Goal: Task Accomplishment & Management: Complete application form

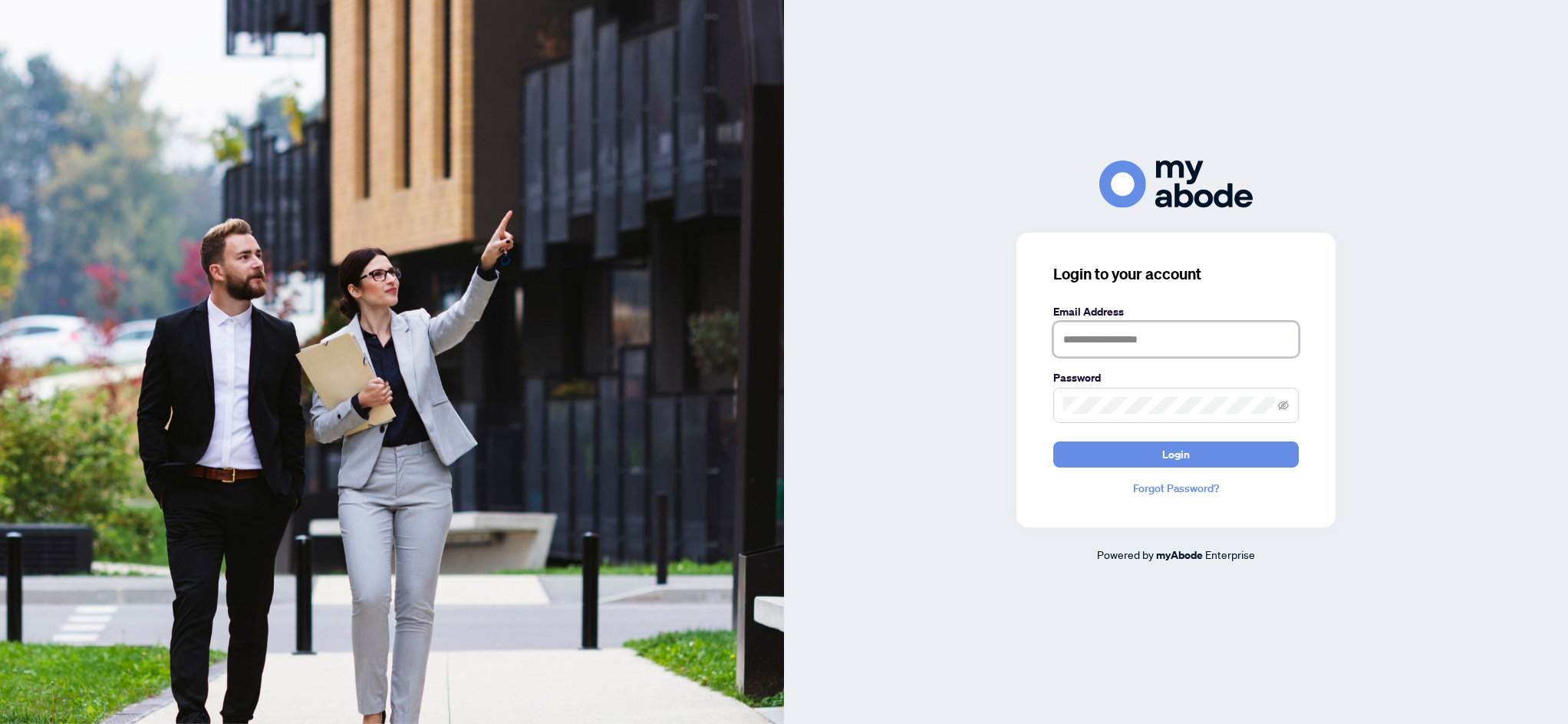
type input "**********"
click at [1165, 452] on span "Login" at bounding box center [1175, 454] width 28 height 24
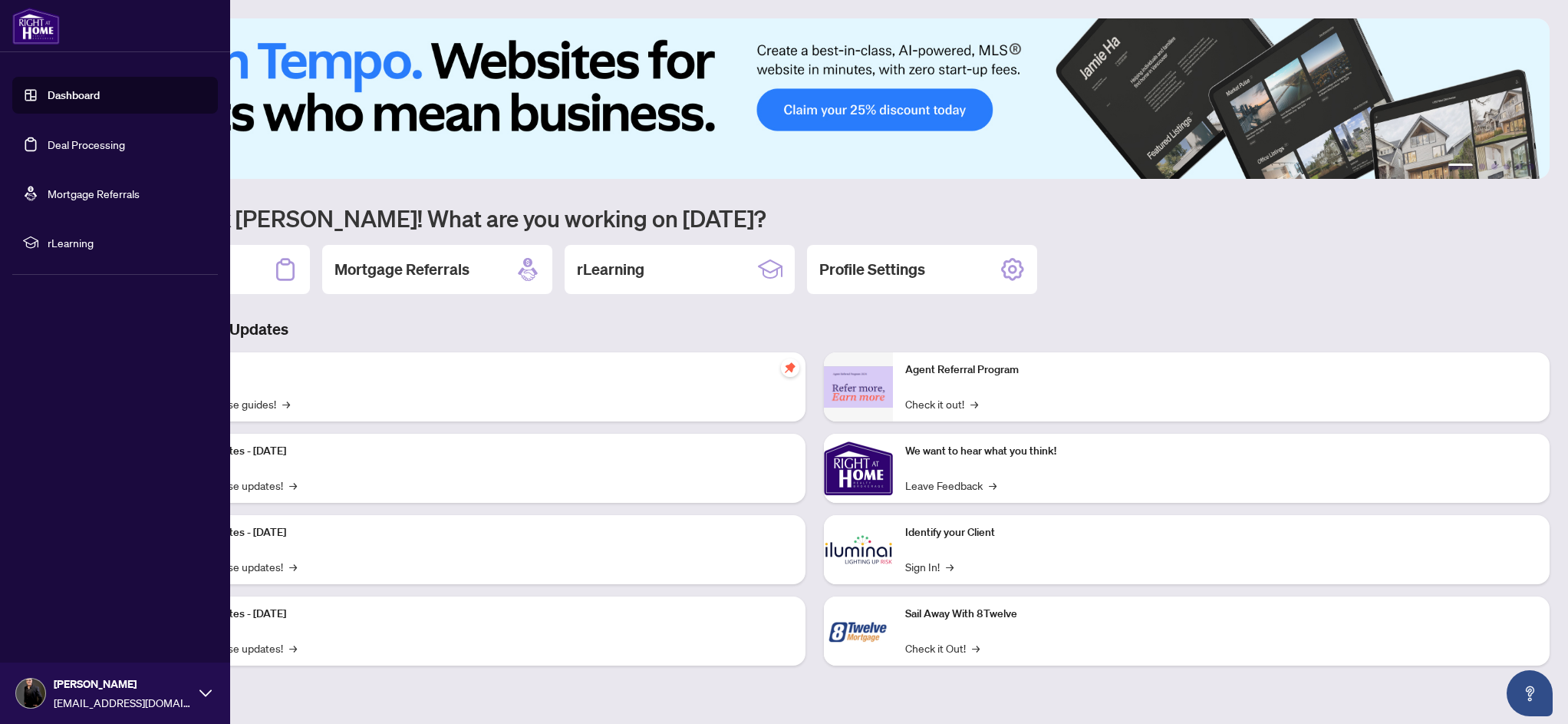
click at [47, 102] on link "Dashboard" at bounding box center [74, 95] width 52 height 14
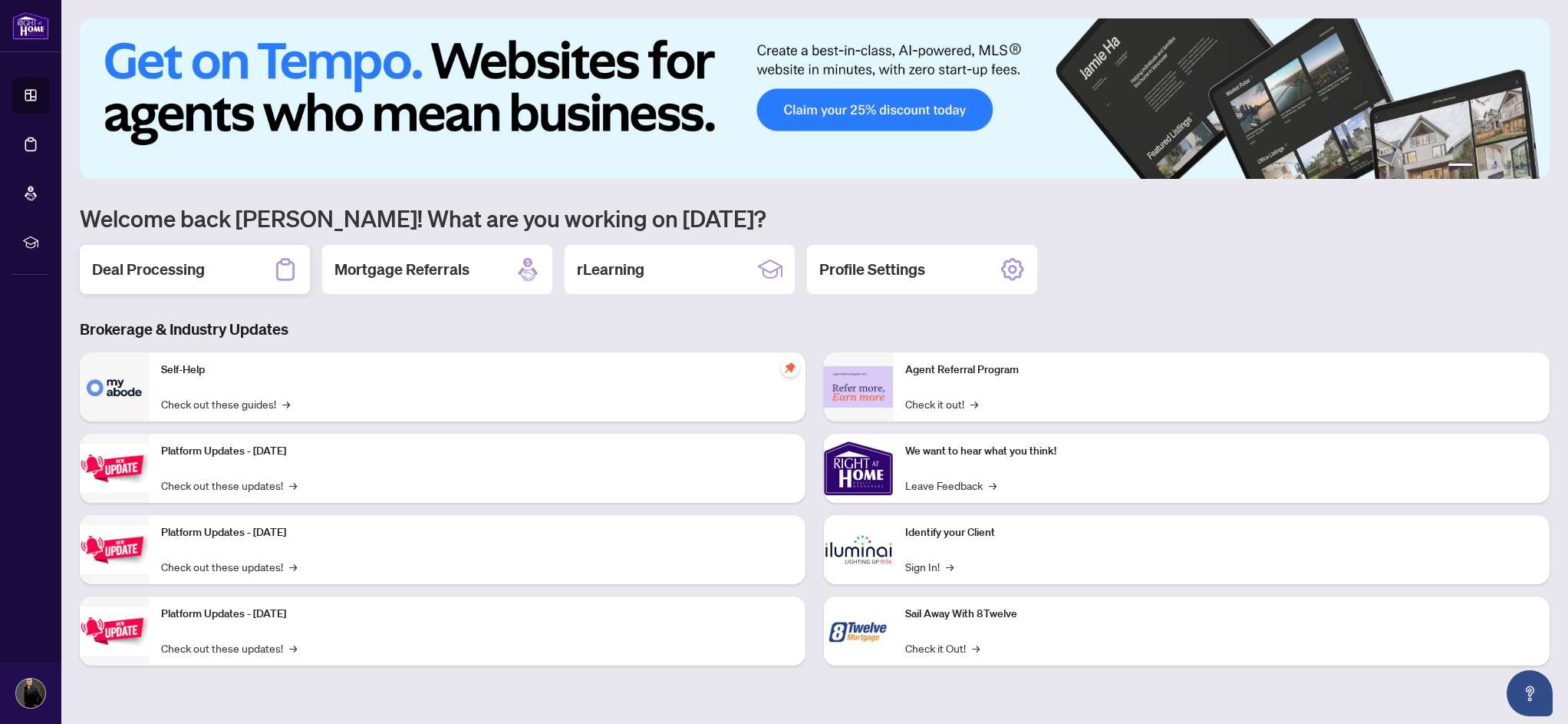
click at [201, 273] on h2 "Deal Processing" at bounding box center [148, 269] width 113 height 21
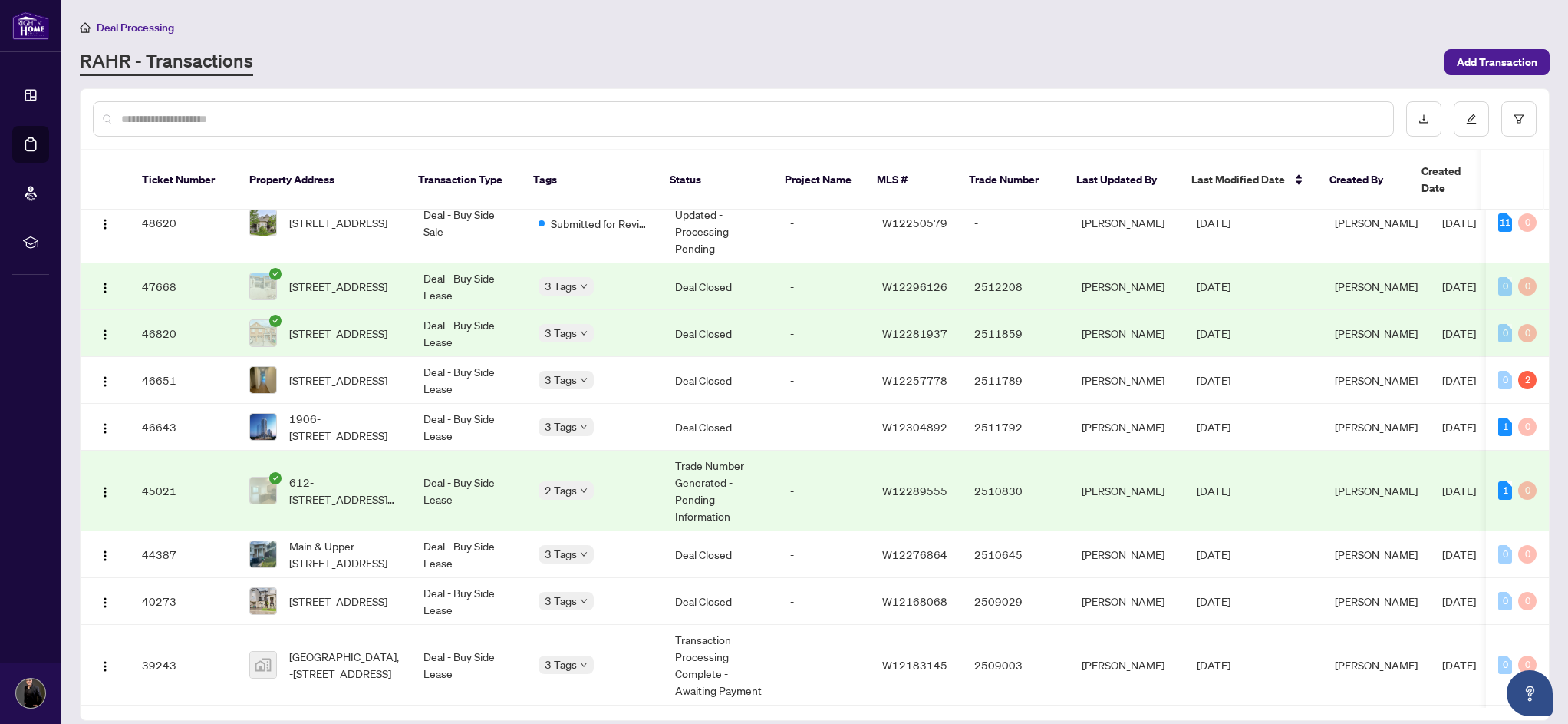
scroll to position [186, 0]
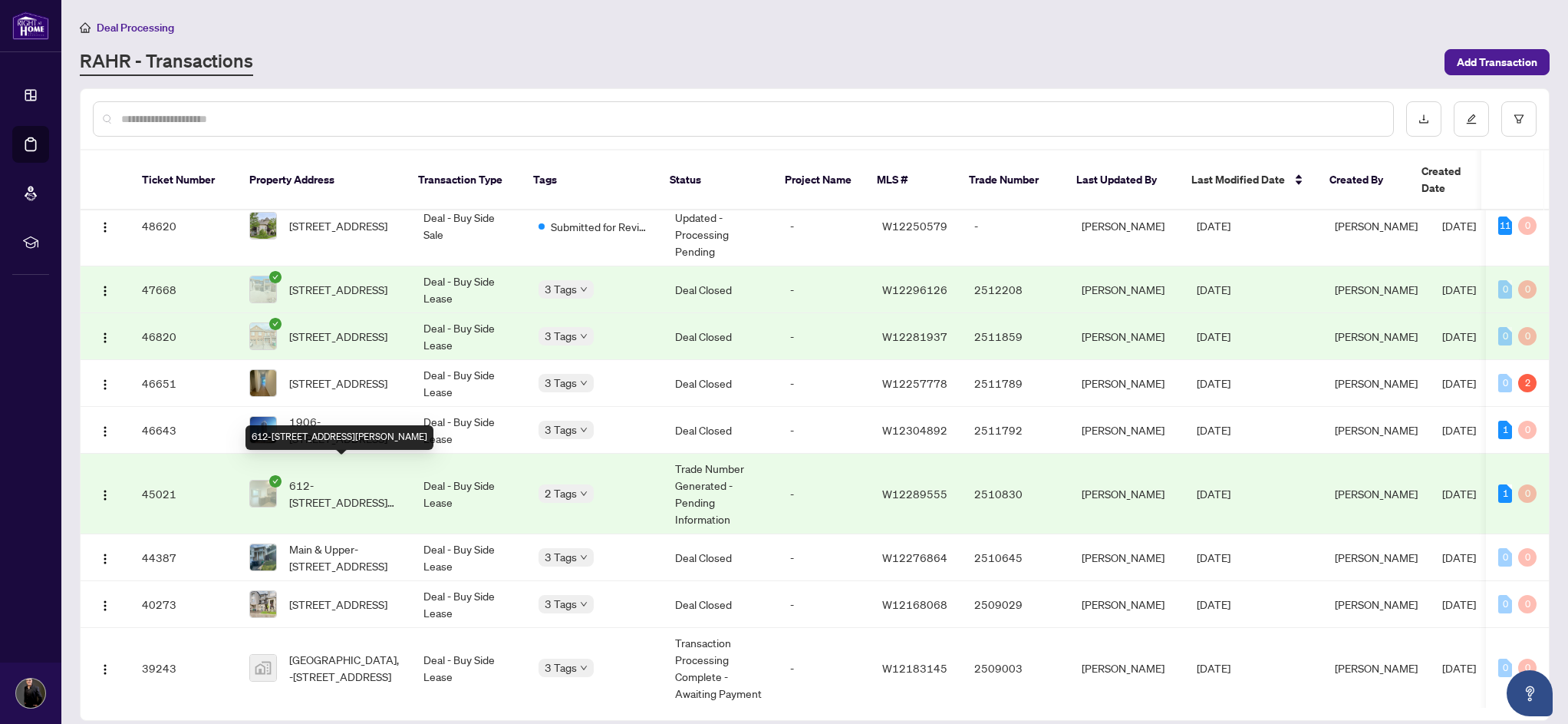
click at [335, 487] on span "612-[STREET_ADDRESS][PERSON_NAME]" at bounding box center [343, 493] width 109 height 34
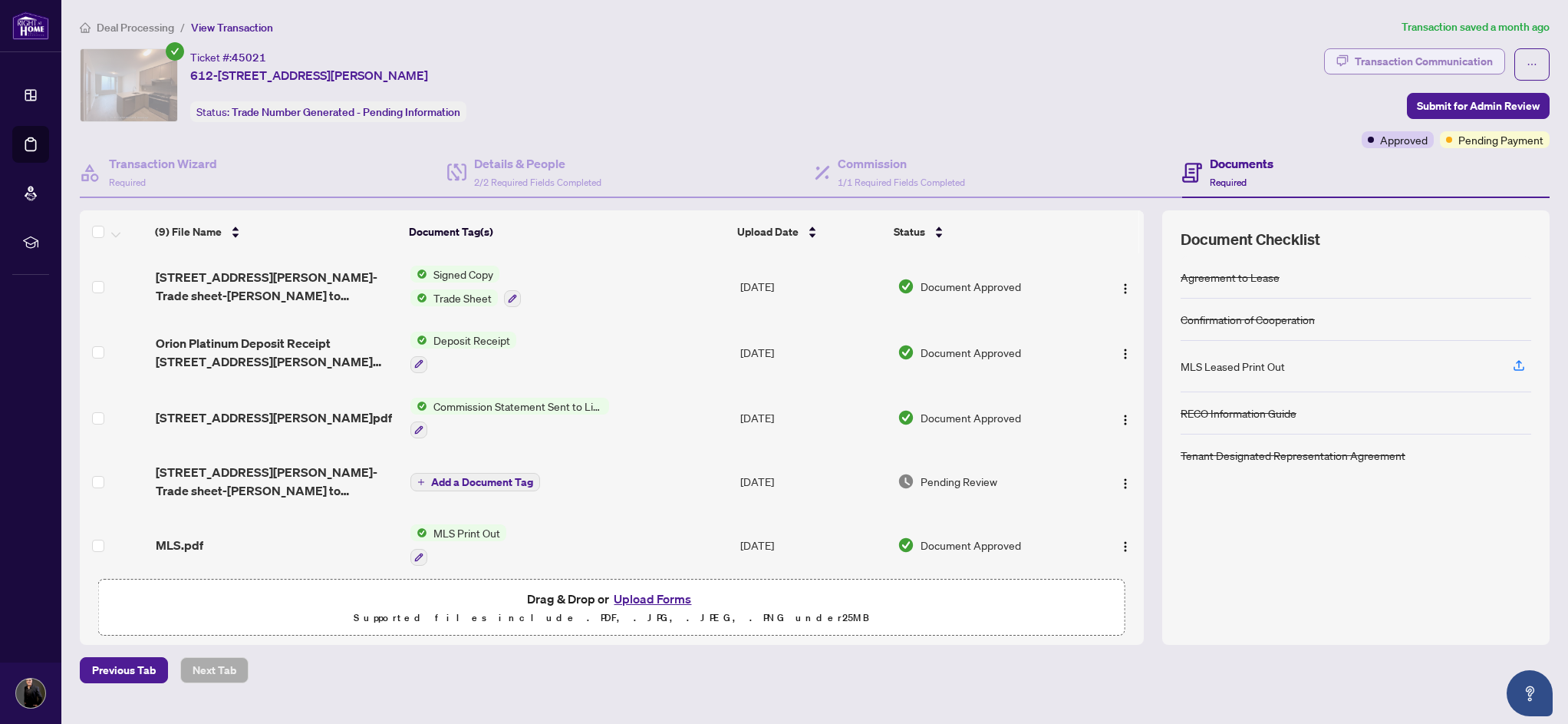
click at [1463, 57] on div "Transaction Communication" at bounding box center [1423, 61] width 138 height 24
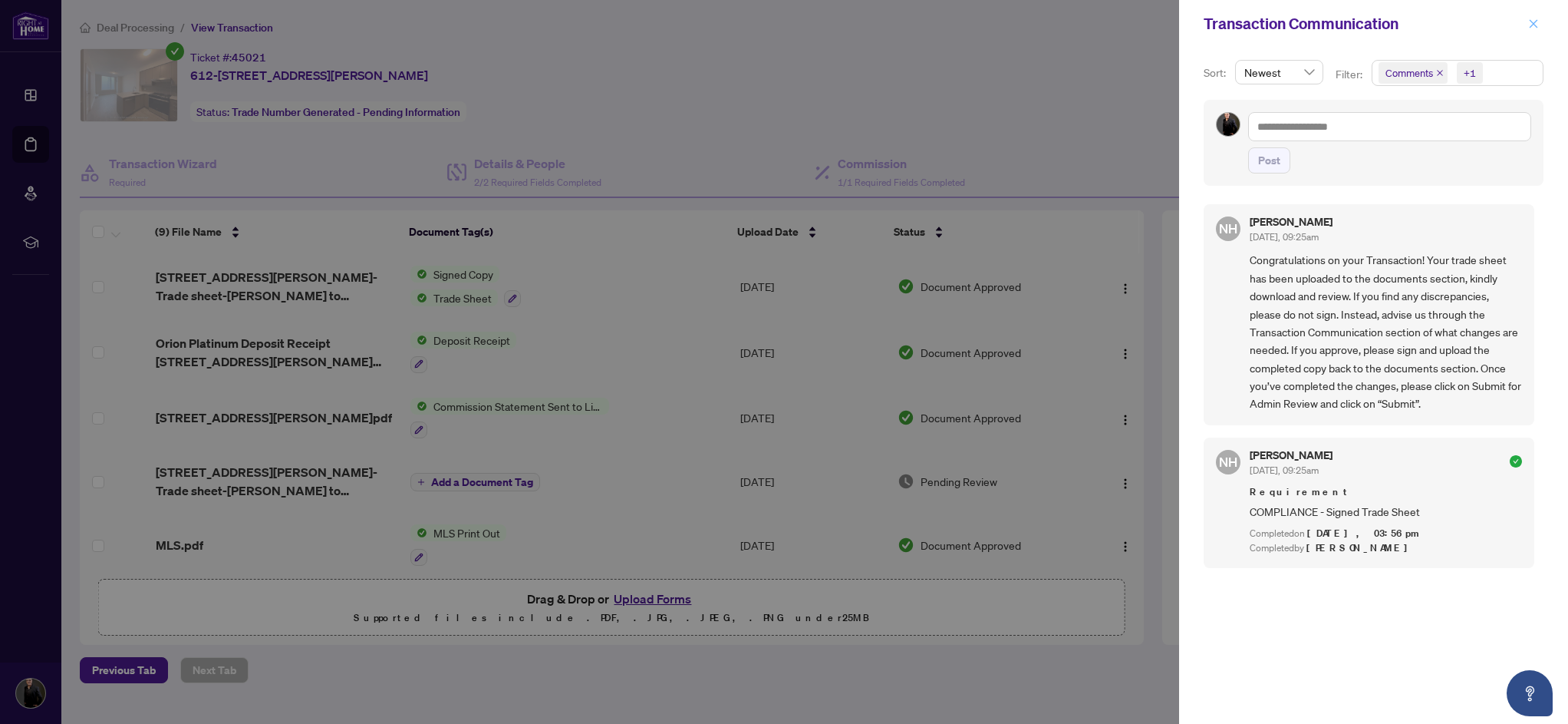
click at [1526, 22] on button "button" at bounding box center [1533, 23] width 20 height 18
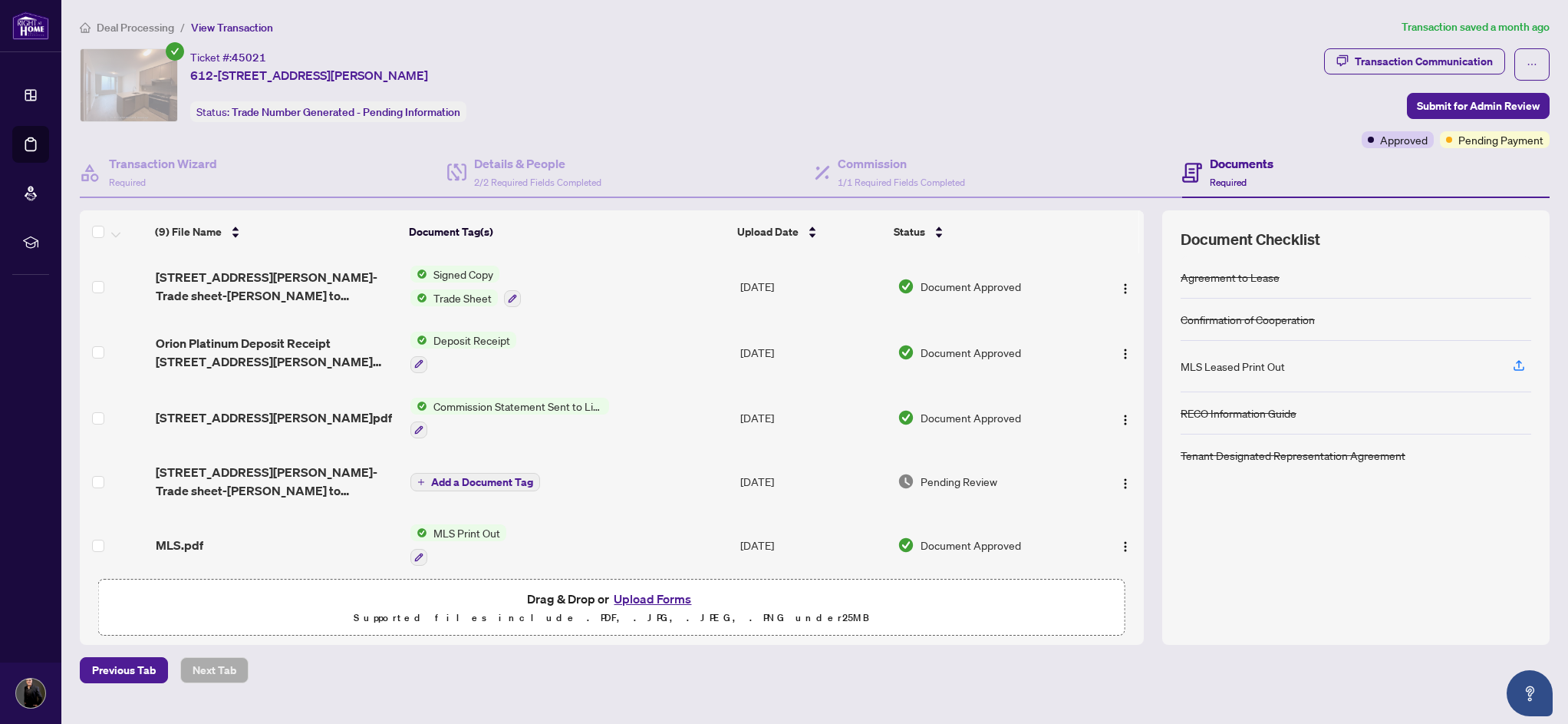
click at [467, 299] on span "Trade Sheet" at bounding box center [462, 297] width 71 height 16
click at [417, 374] on span "Trade Sheet" at bounding box center [430, 371] width 71 height 16
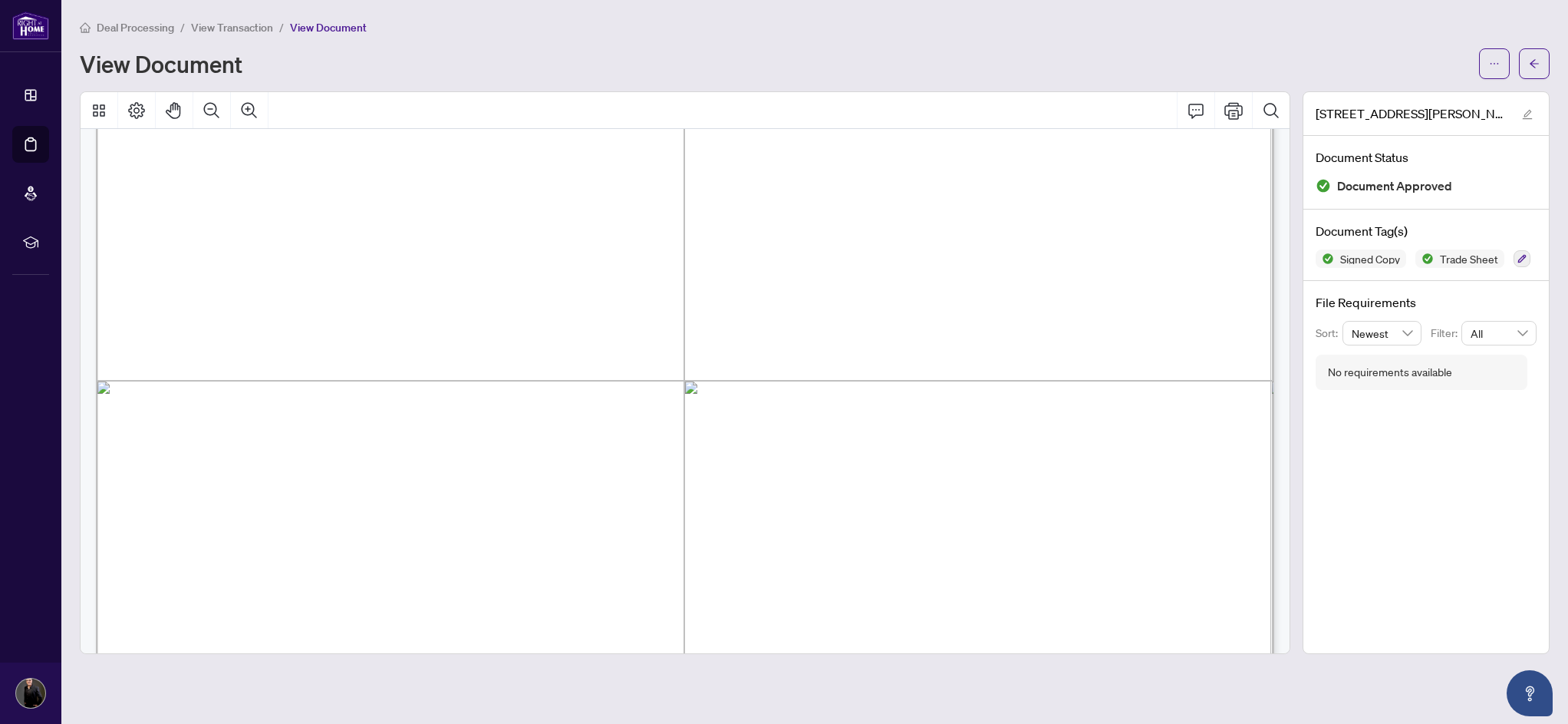
scroll to position [259, 0]
click at [1535, 61] on icon "arrow-left" at bounding box center [1534, 63] width 11 height 11
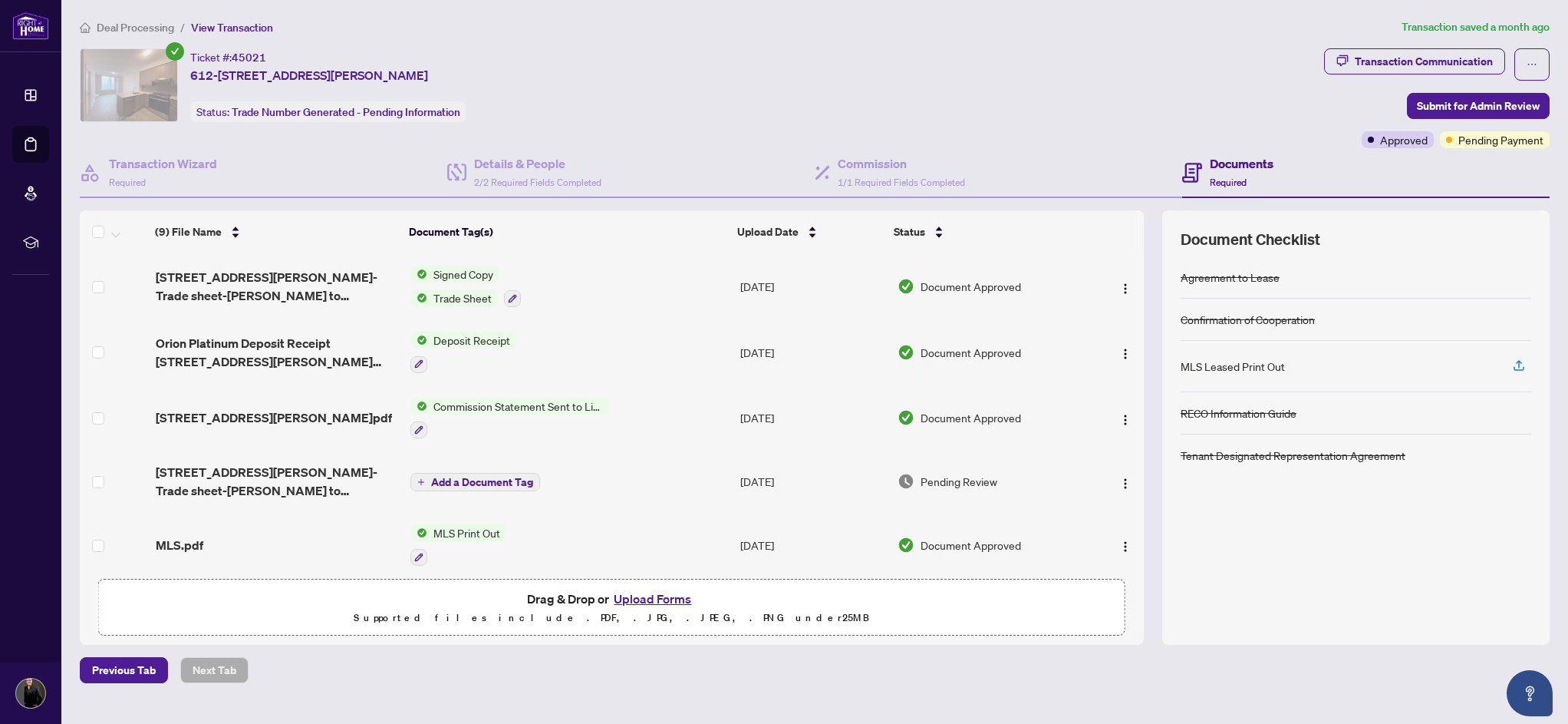
click at [725, 111] on div "Ticket #: 45021 612-3220 [PERSON_NAME][STREET_ADDRESS] Status: Trade Number Gen…" at bounding box center [698, 85] width 1238 height 74
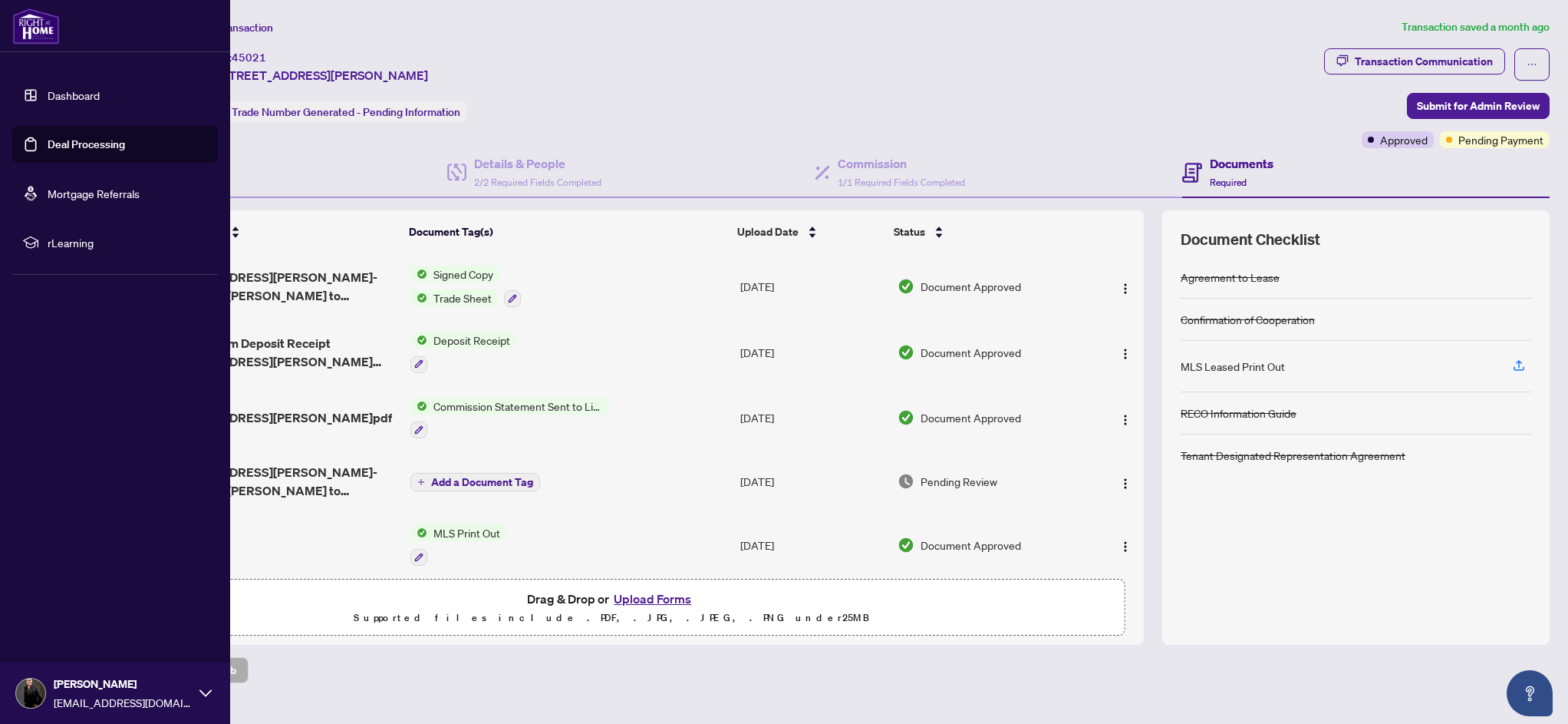
click at [61, 96] on link "Dashboard" at bounding box center [74, 95] width 52 height 14
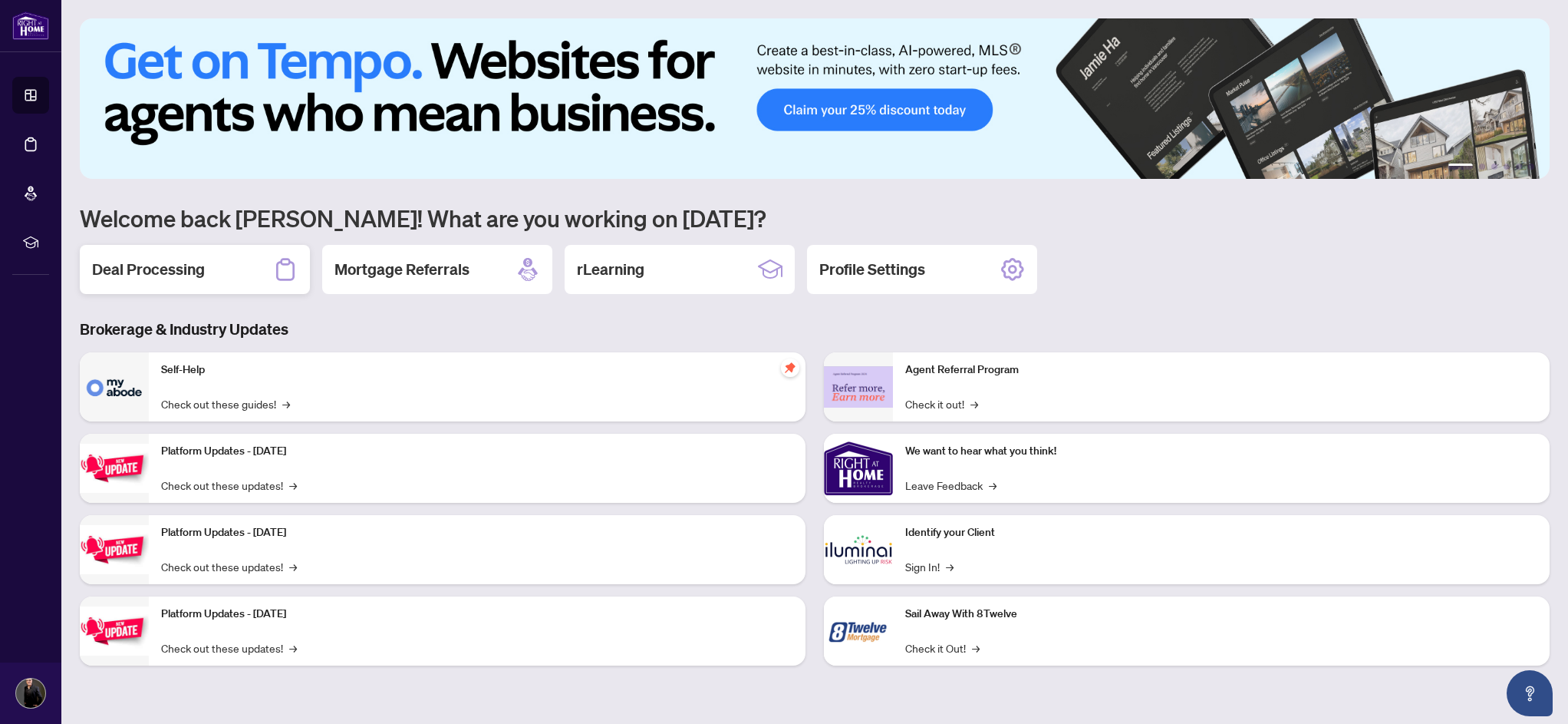
click at [176, 270] on h2 "Deal Processing" at bounding box center [148, 269] width 113 height 21
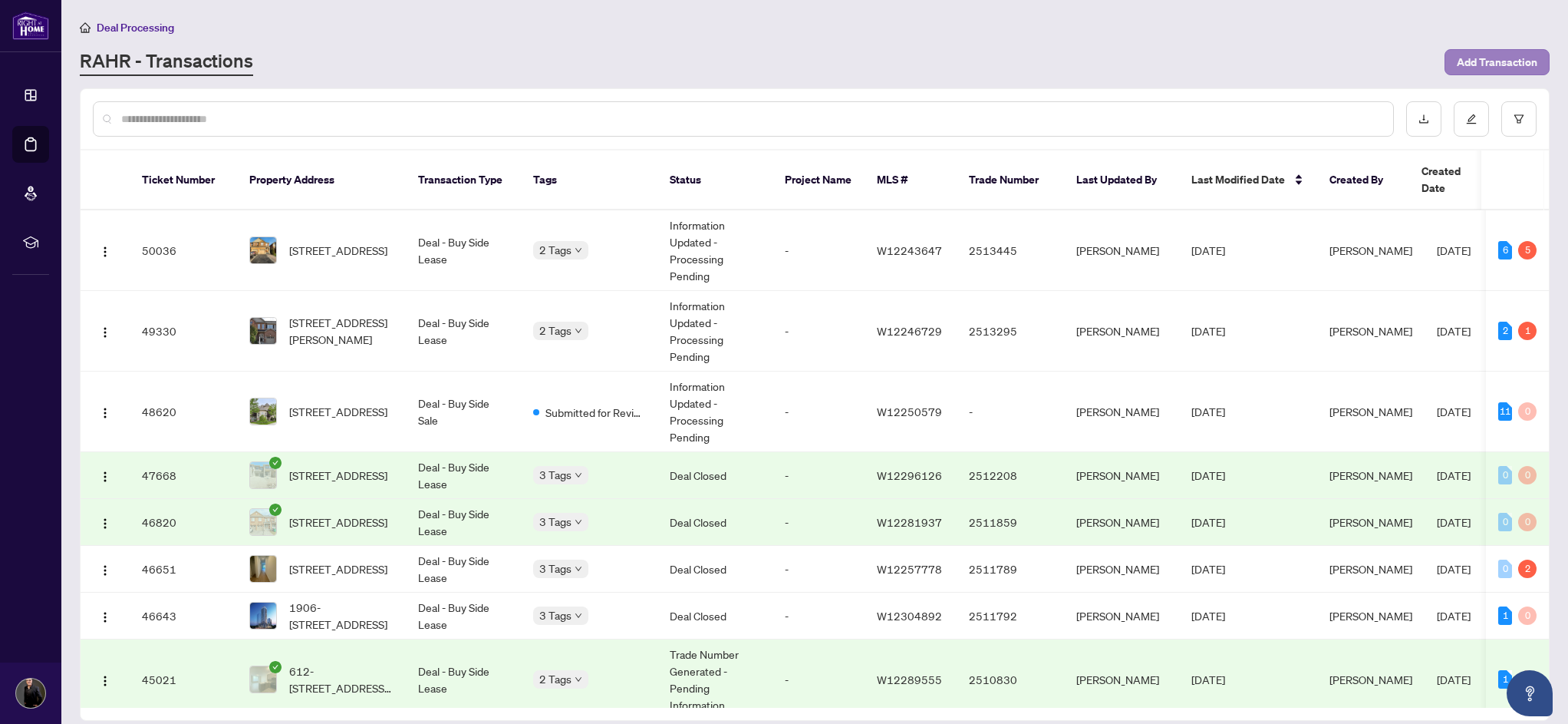
click at [1504, 58] on span "Add Transaction" at bounding box center [1496, 62] width 80 height 24
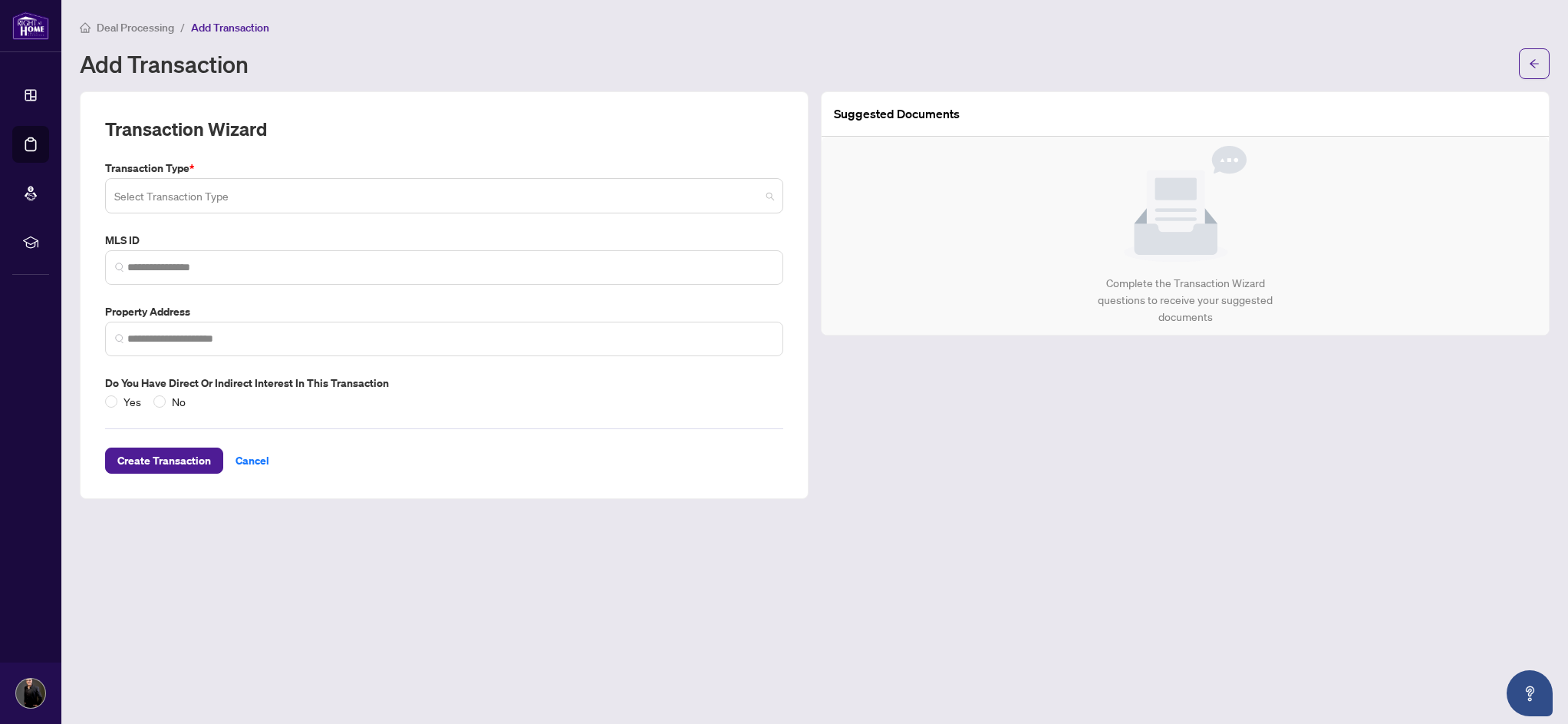
click at [149, 196] on input "search" at bounding box center [437, 197] width 646 height 34
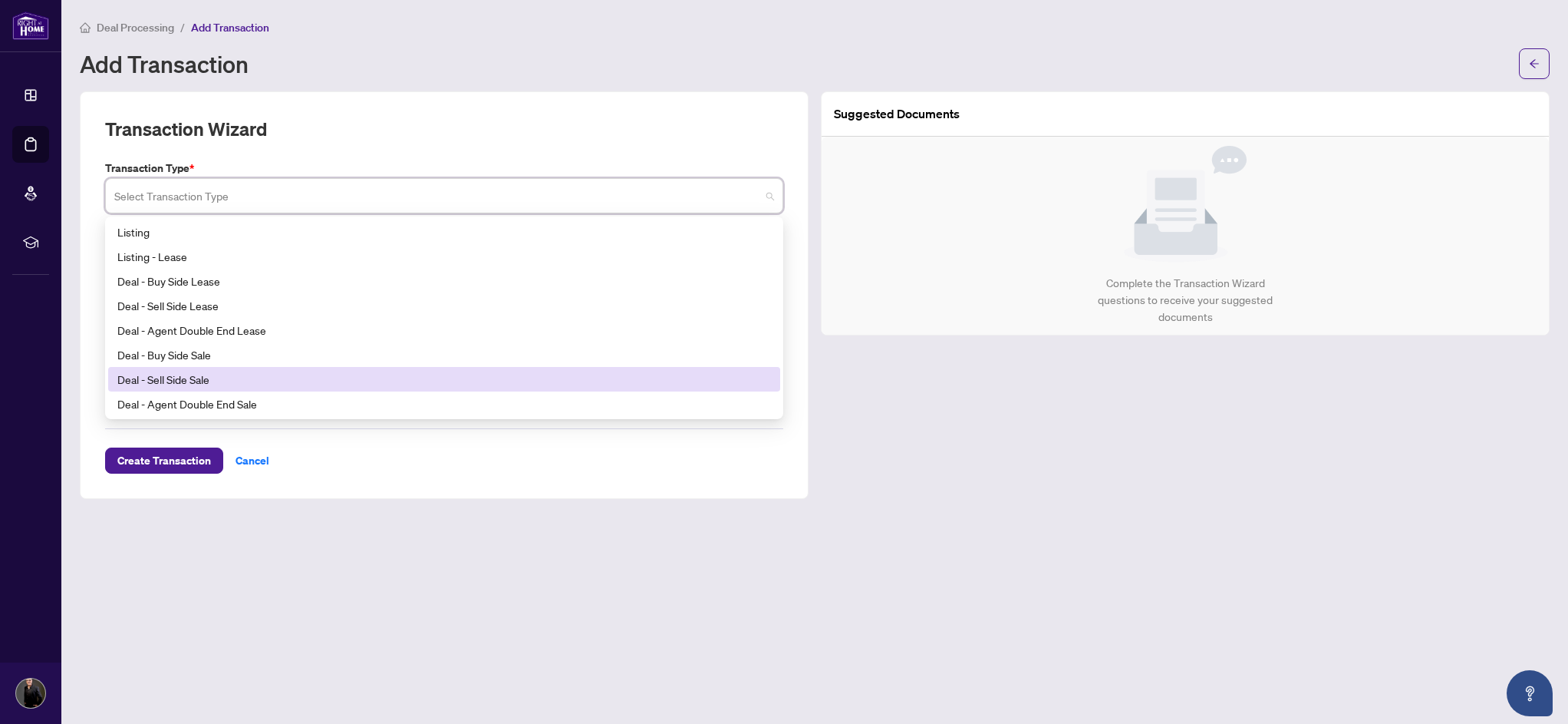
click at [133, 380] on div "Deal - Sell Side Sale" at bounding box center [444, 378] width 654 height 16
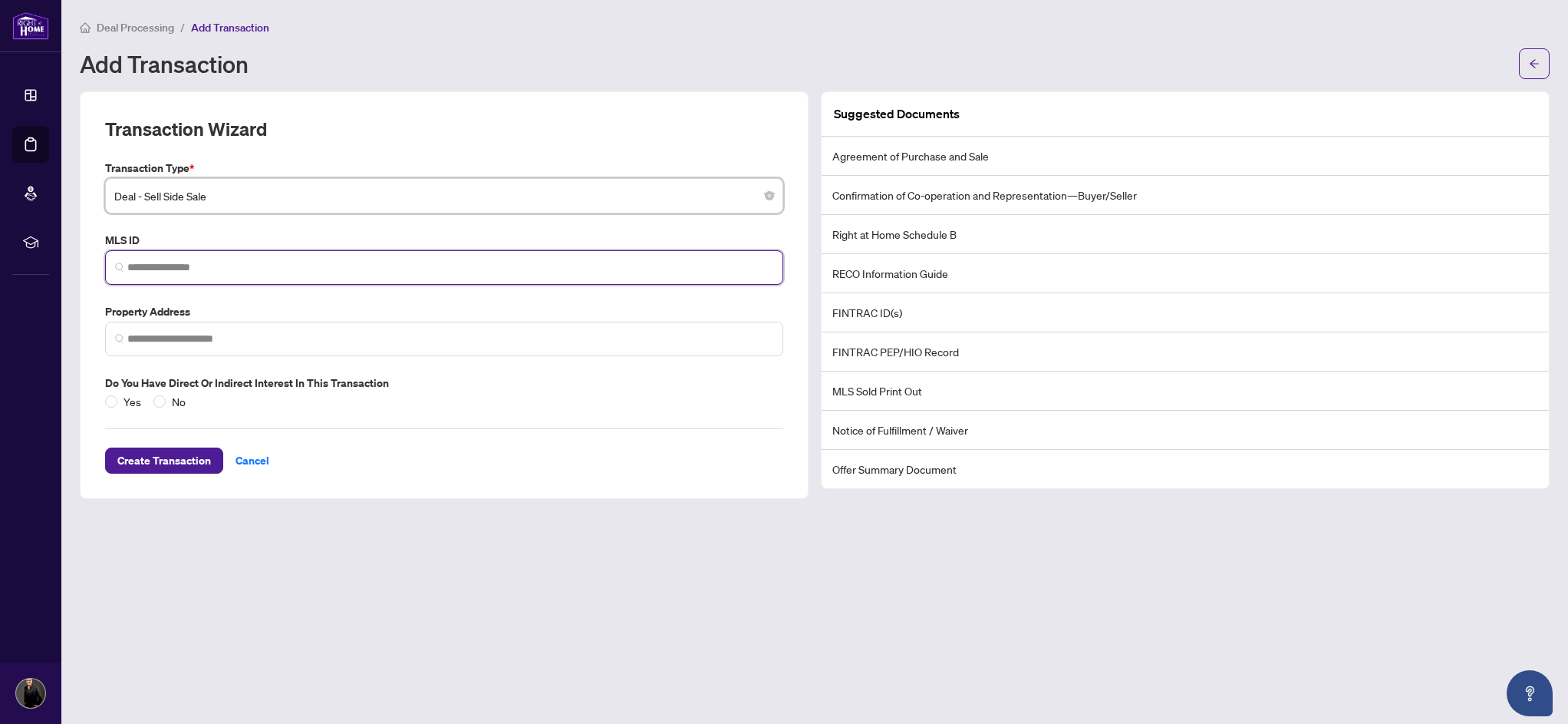
click at [163, 266] on input "search" at bounding box center [451, 267] width 646 height 16
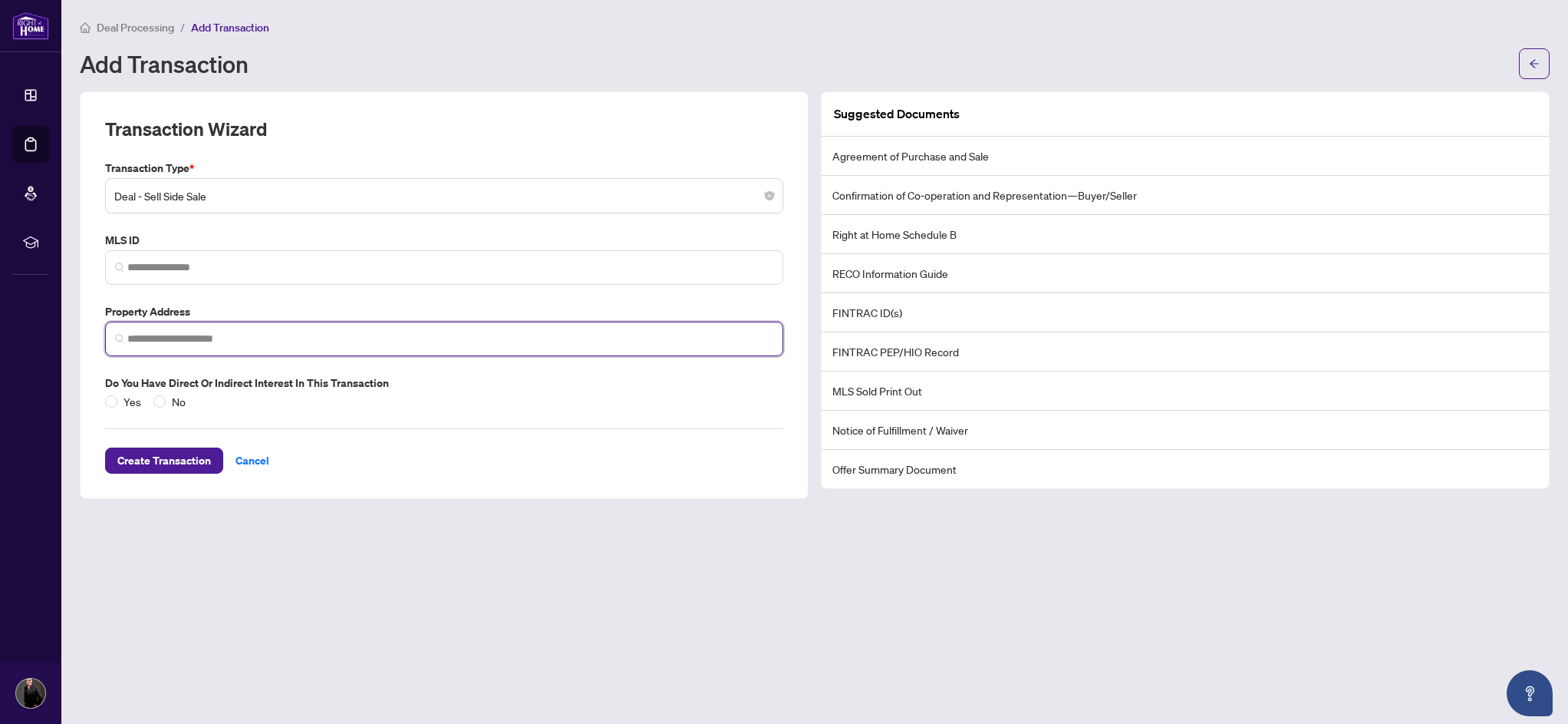
click at [213, 336] on input "search" at bounding box center [451, 339] width 646 height 16
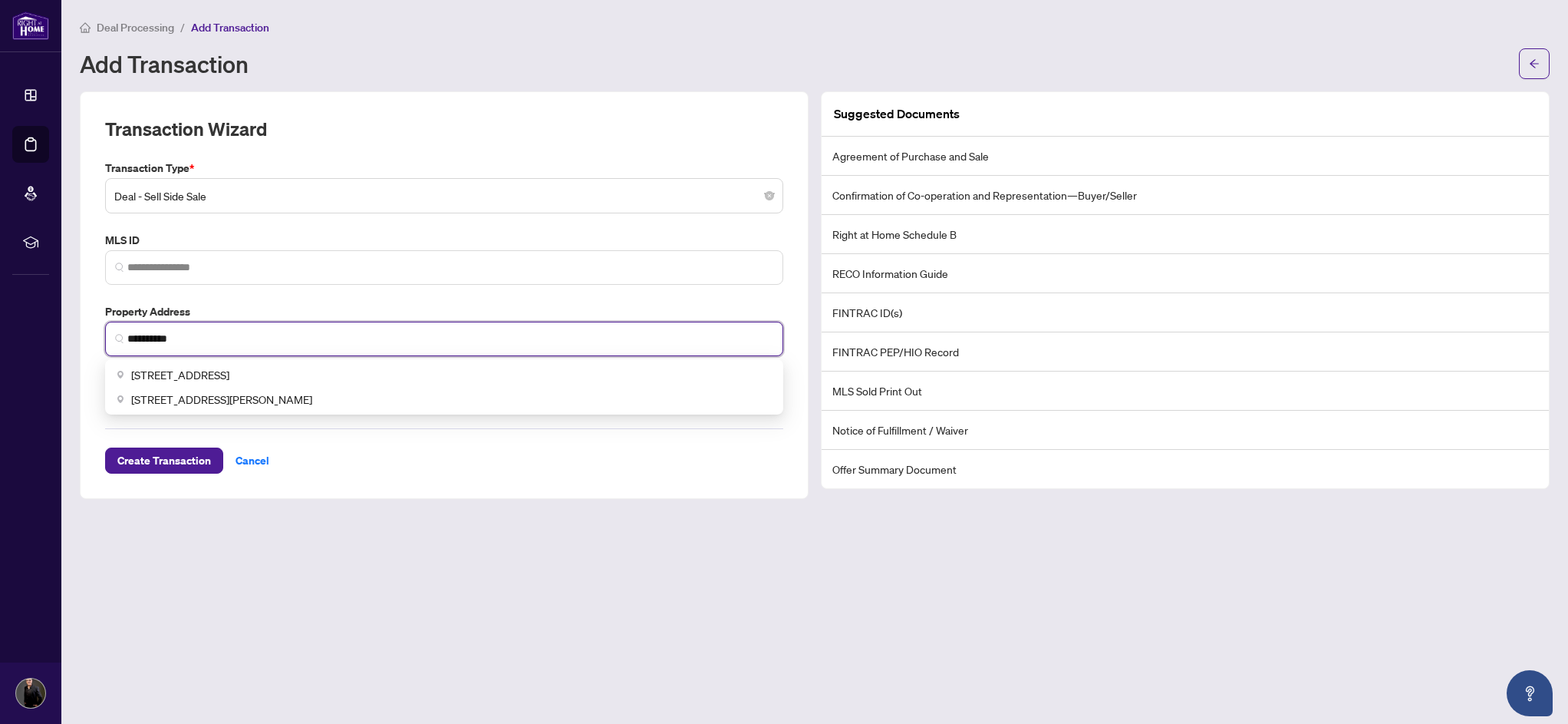
drag, startPoint x: 217, startPoint y: 336, endPoint x: 214, endPoint y: 375, distance: 39.1
click at [214, 375] on span "[STREET_ADDRESS]" at bounding box center [181, 374] width 99 height 16
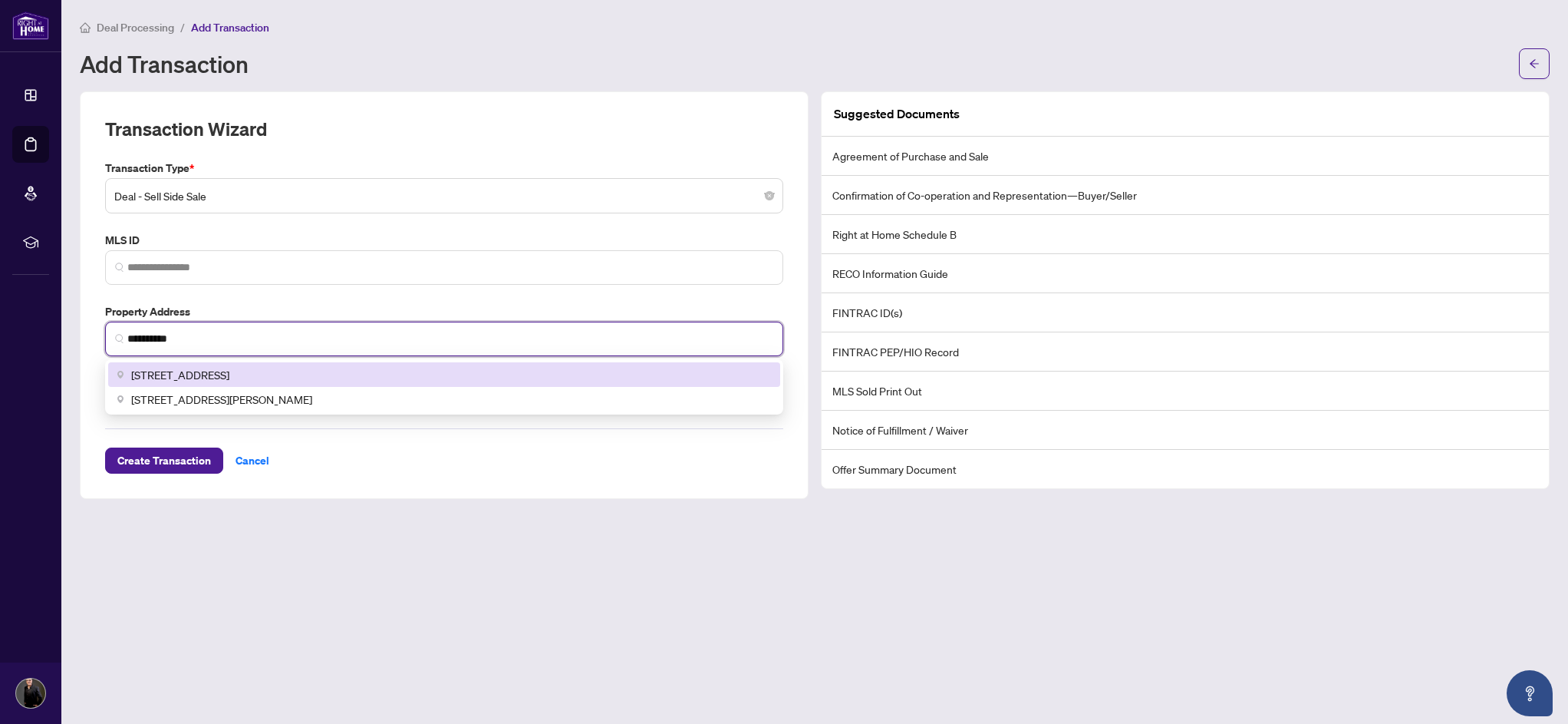
type input "**********"
